Goal: Check status: Check status

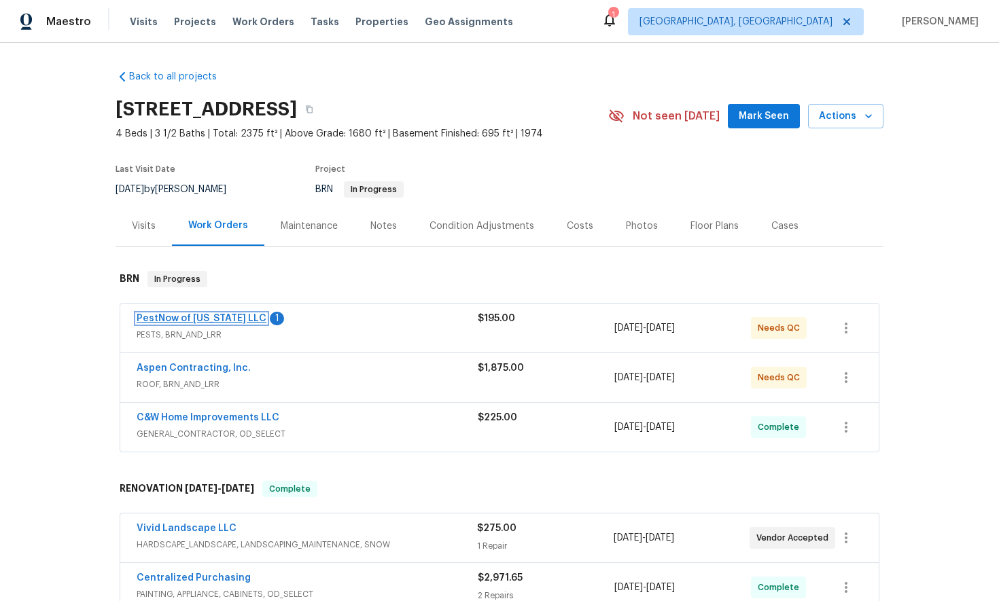
click at [210, 317] on link "PestNow of [US_STATE] LLC" at bounding box center [202, 319] width 130 height 10
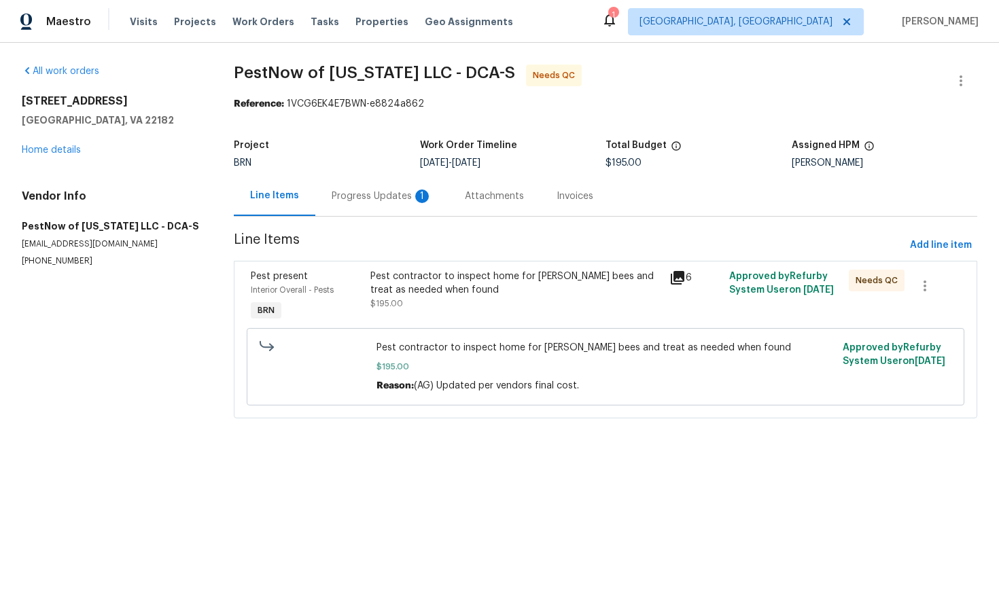
click at [392, 195] on div "Progress Updates 1" at bounding box center [382, 197] width 101 height 14
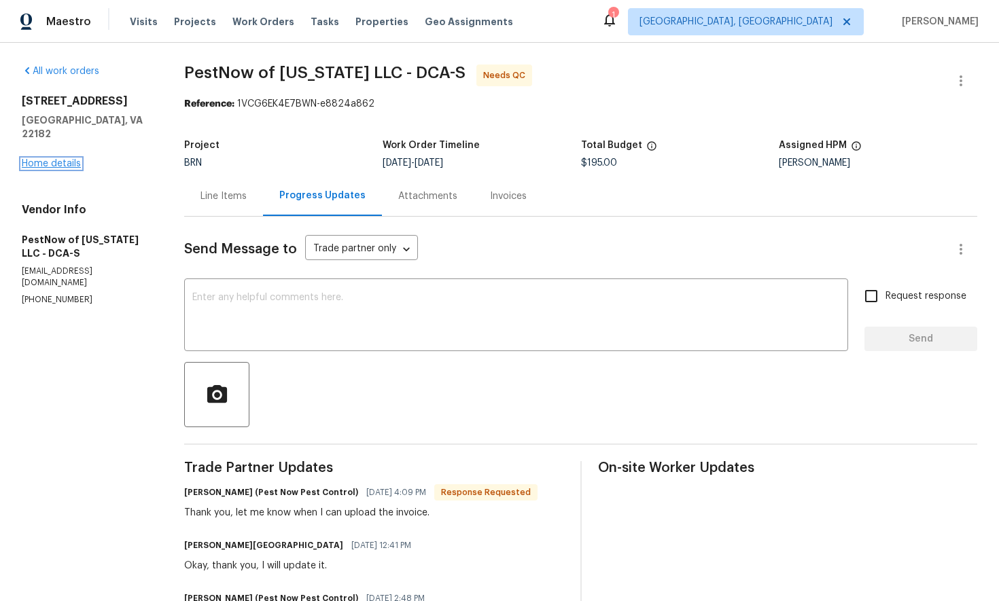
click at [66, 159] on link "Home details" at bounding box center [51, 164] width 59 height 10
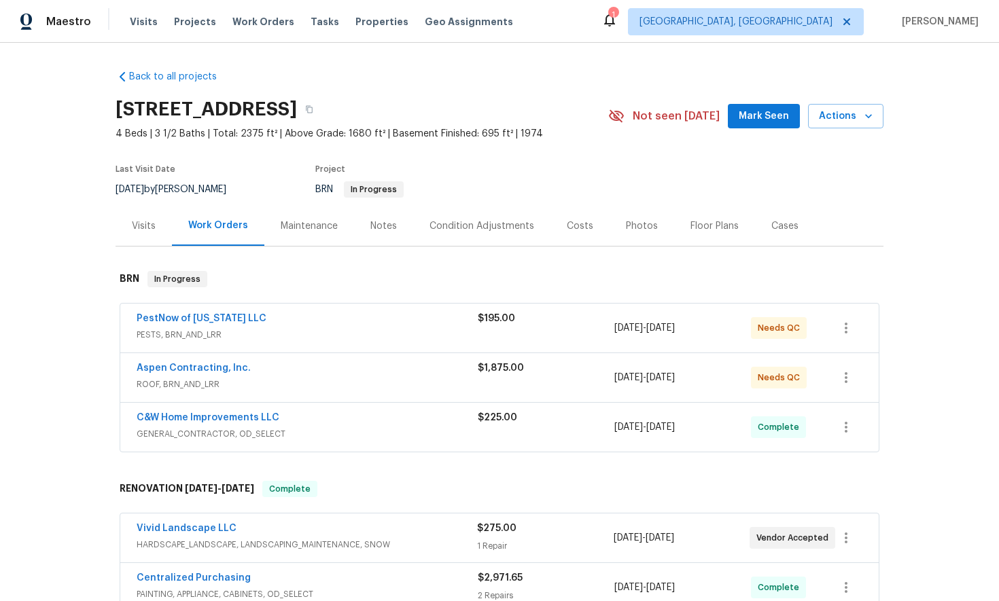
scroll to position [1, 0]
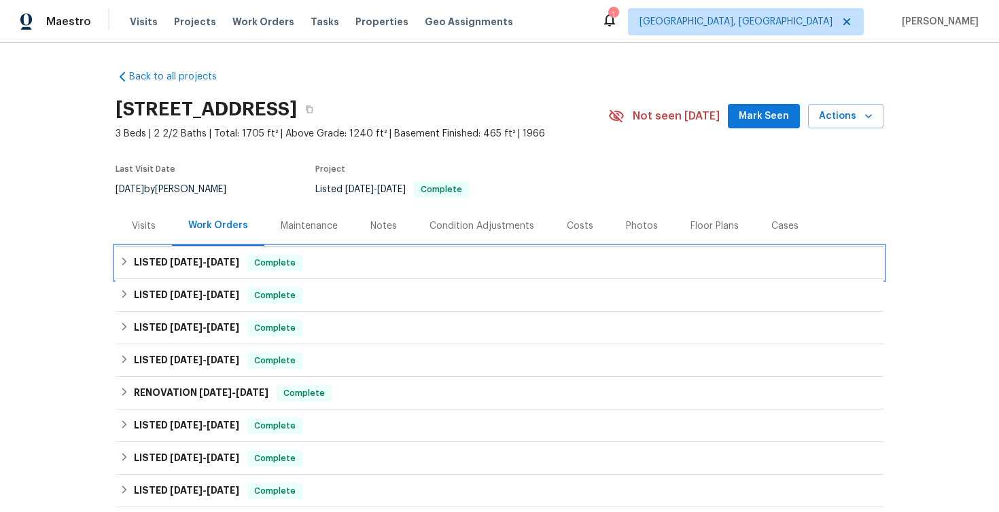
click at [125, 265] on icon at bounding box center [125, 262] width 10 height 10
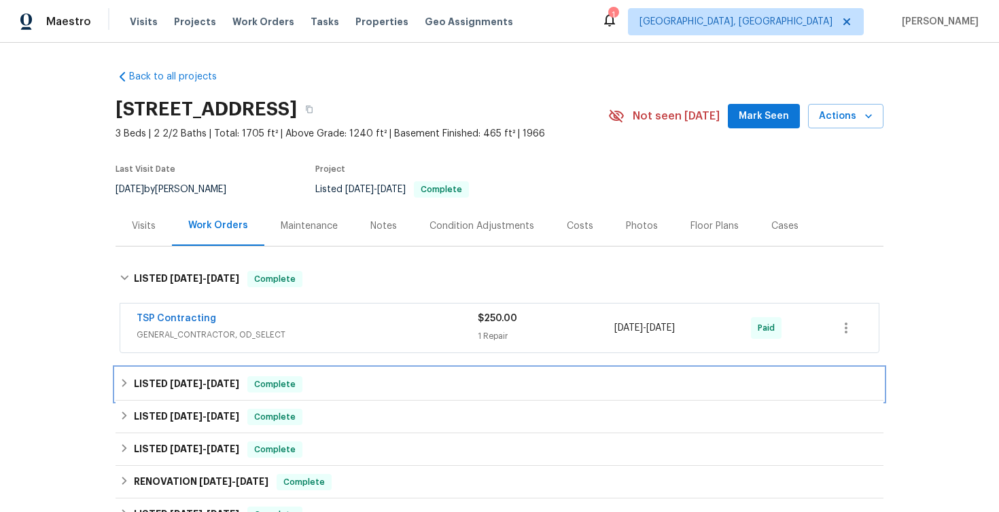
click at [124, 389] on div "LISTED 6/18/25 - 7/18/25 Complete" at bounding box center [500, 384] width 760 height 16
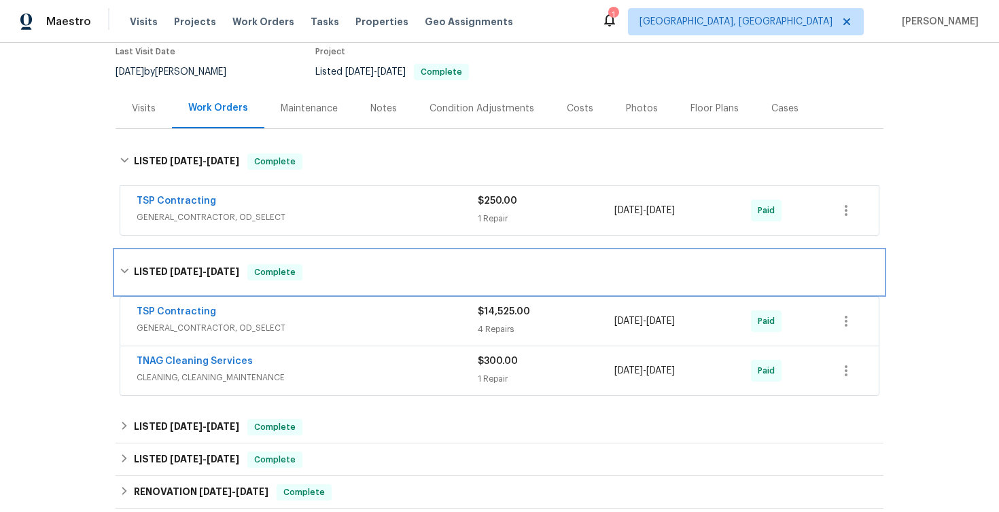
scroll to position [166, 0]
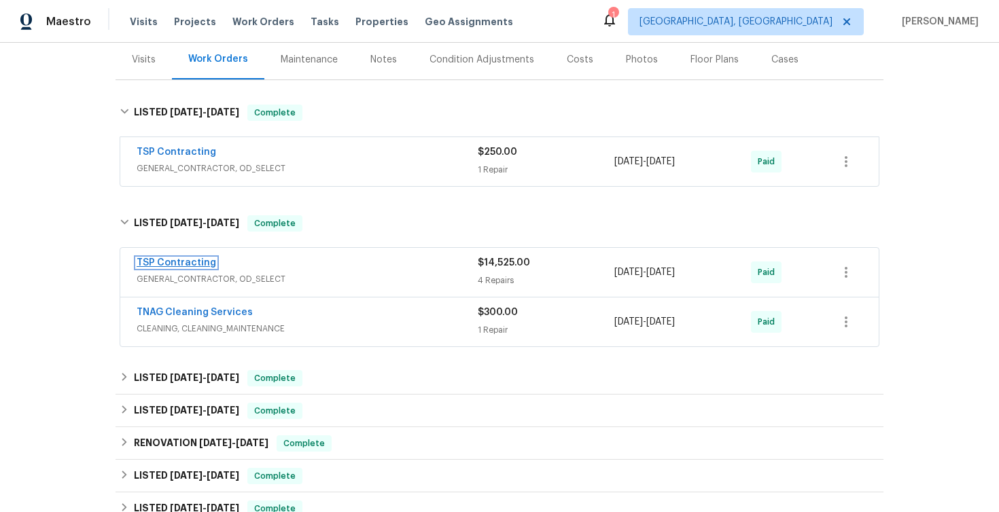
click at [182, 265] on link "TSP Contracting" at bounding box center [176, 263] width 79 height 10
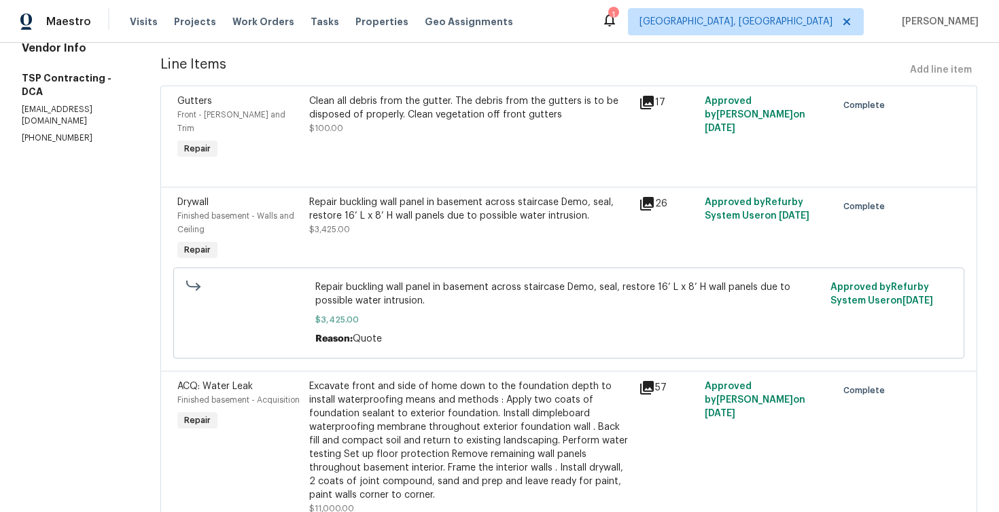
scroll to position [216, 0]
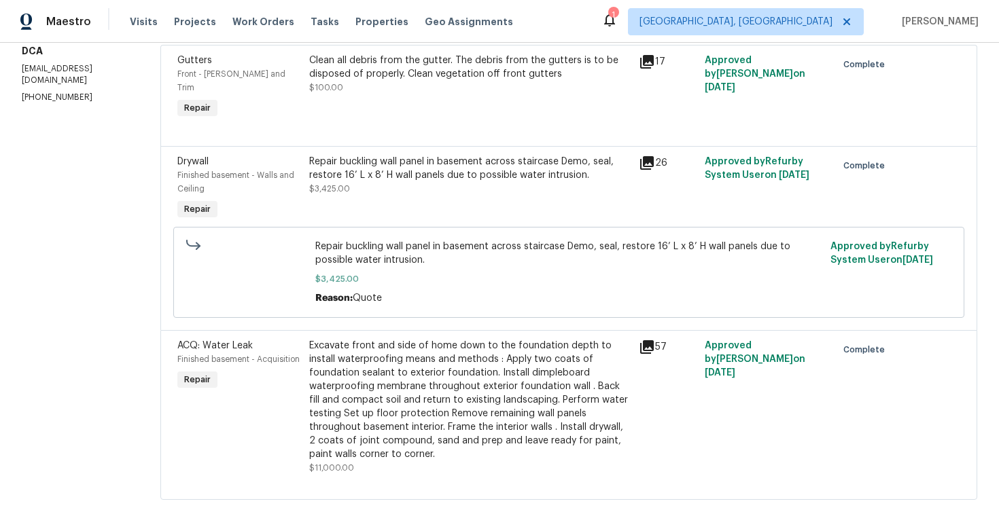
click at [639, 339] on icon at bounding box center [647, 347] width 16 height 16
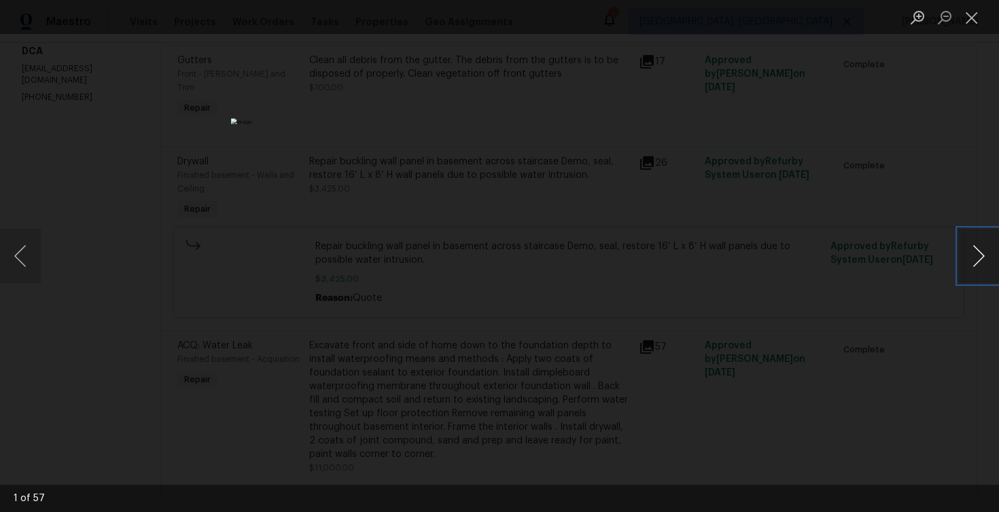
click at [982, 258] on button "Next image" at bounding box center [978, 256] width 41 height 54
click at [979, 18] on button "Close lightbox" at bounding box center [971, 17] width 27 height 24
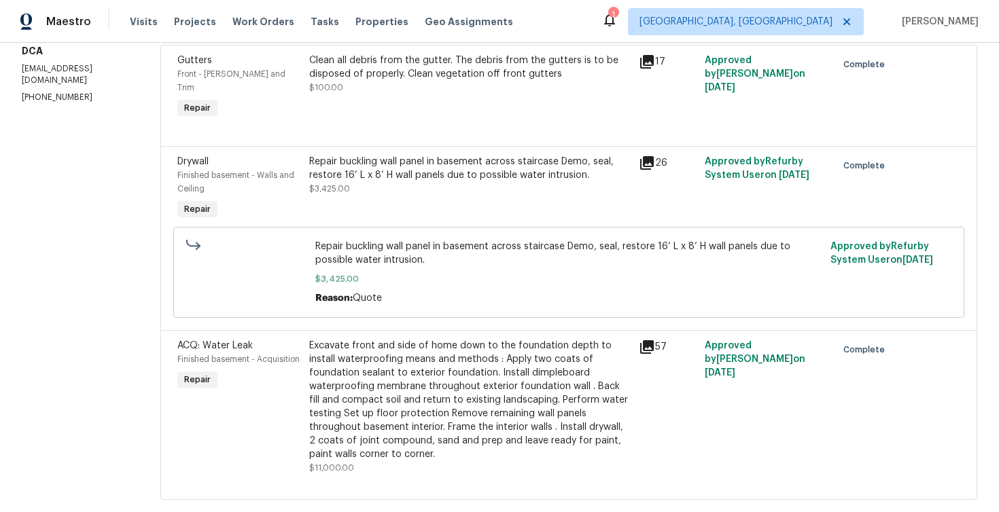
scroll to position [0, 0]
